Goal: Find specific page/section: Find specific page/section

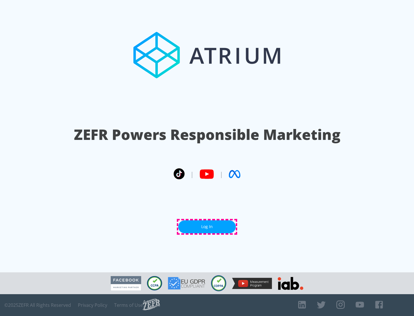
click at [207, 227] on link "Log In" at bounding box center [207, 227] width 58 height 13
